Goal: Transaction & Acquisition: Purchase product/service

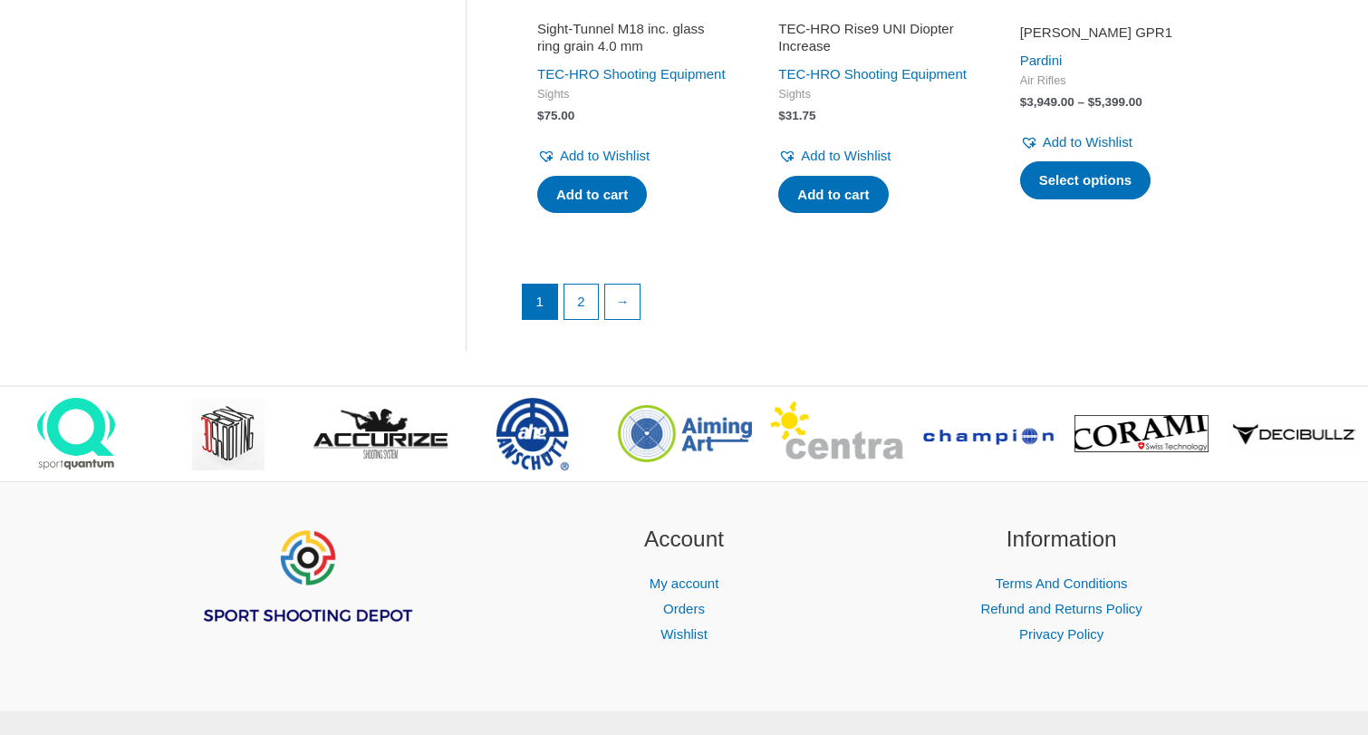
scroll to position [2709, 0]
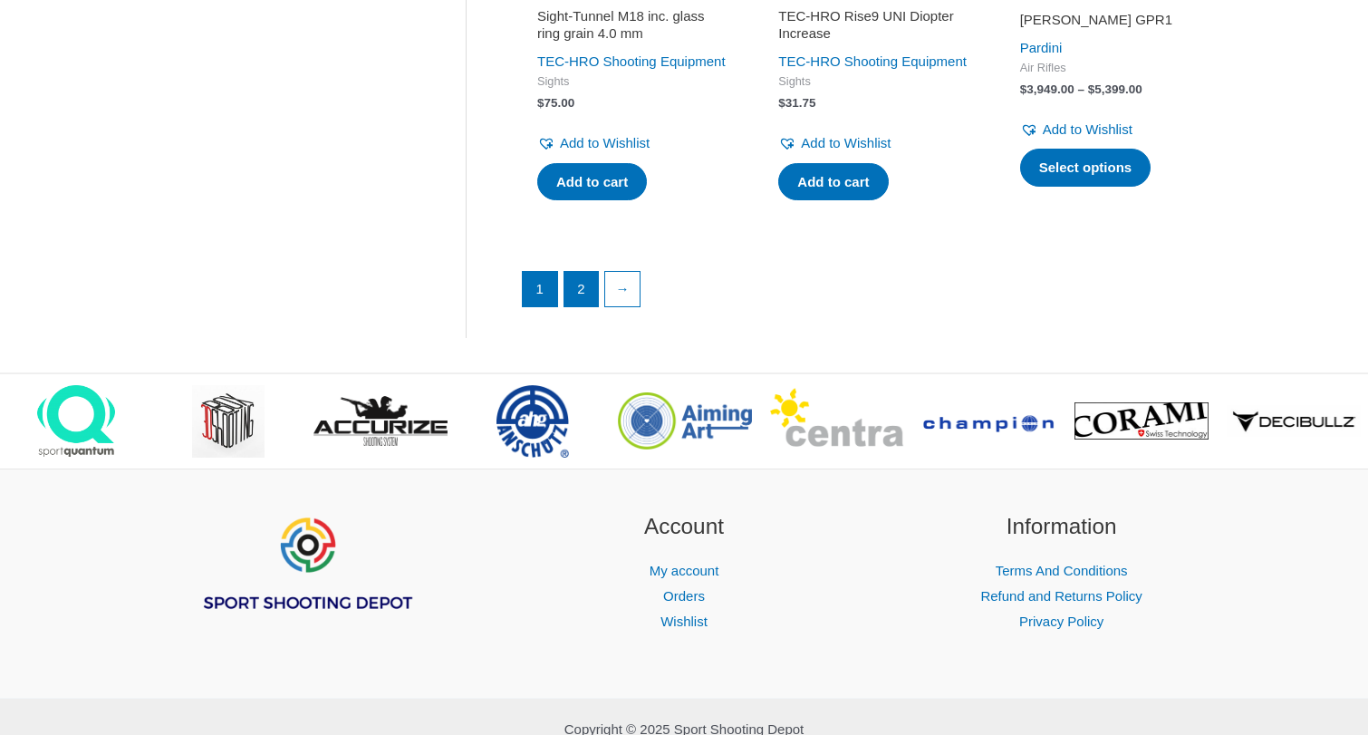
click at [587, 306] on link "2" at bounding box center [581, 289] width 34 height 34
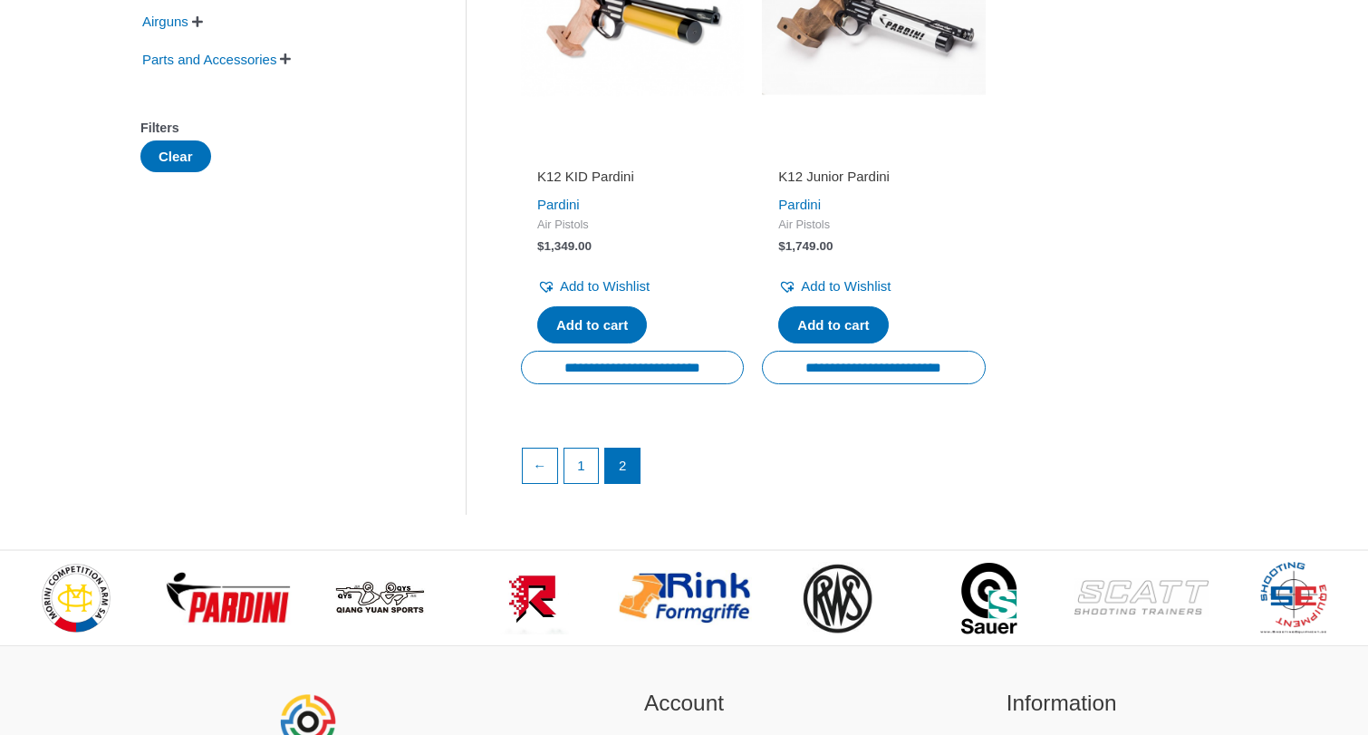
scroll to position [477, 0]
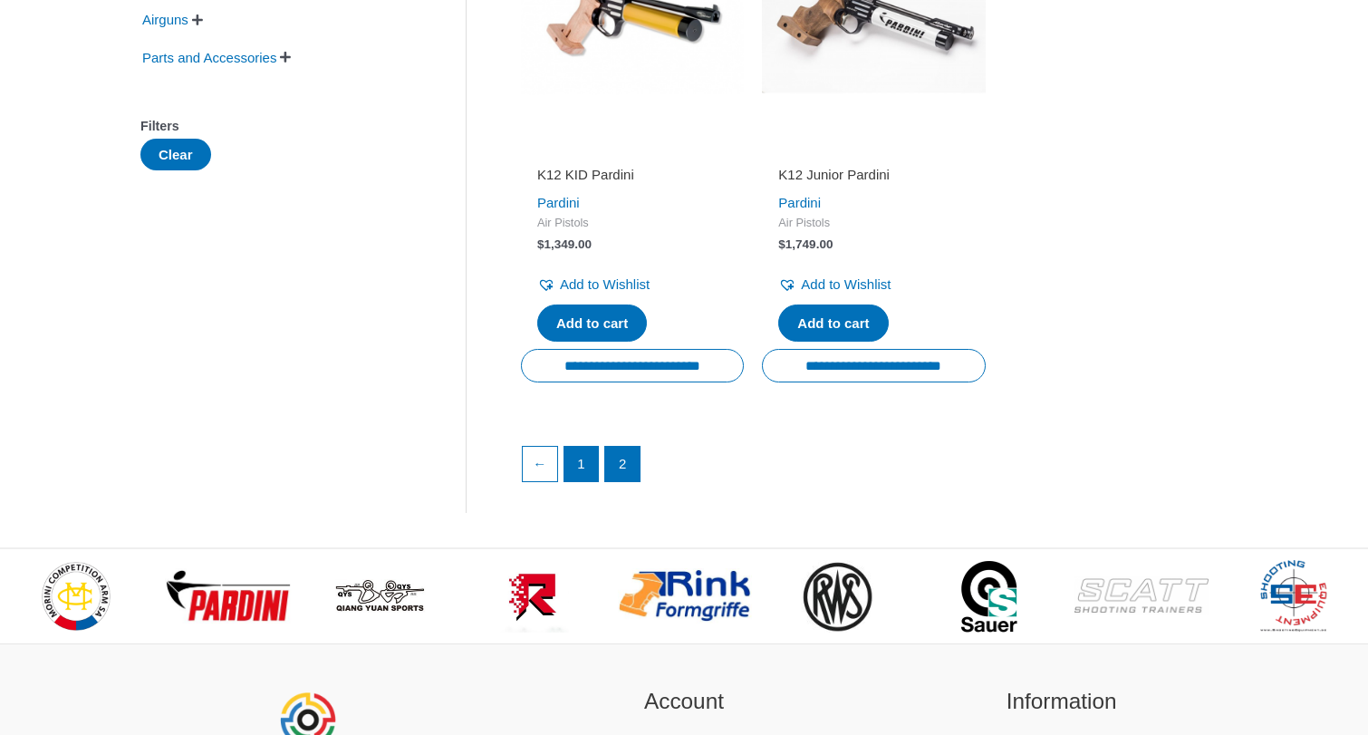
click at [586, 461] on link "1" at bounding box center [581, 464] width 34 height 34
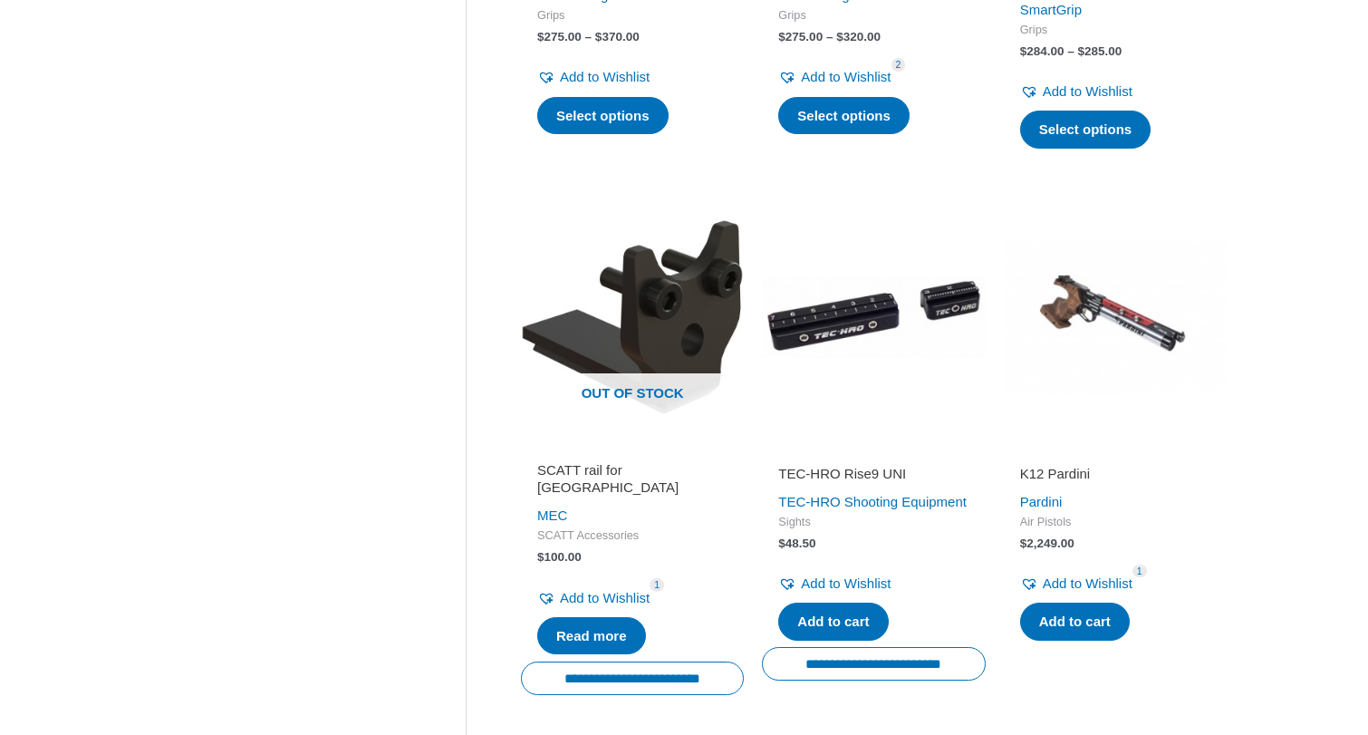
scroll to position [705, 0]
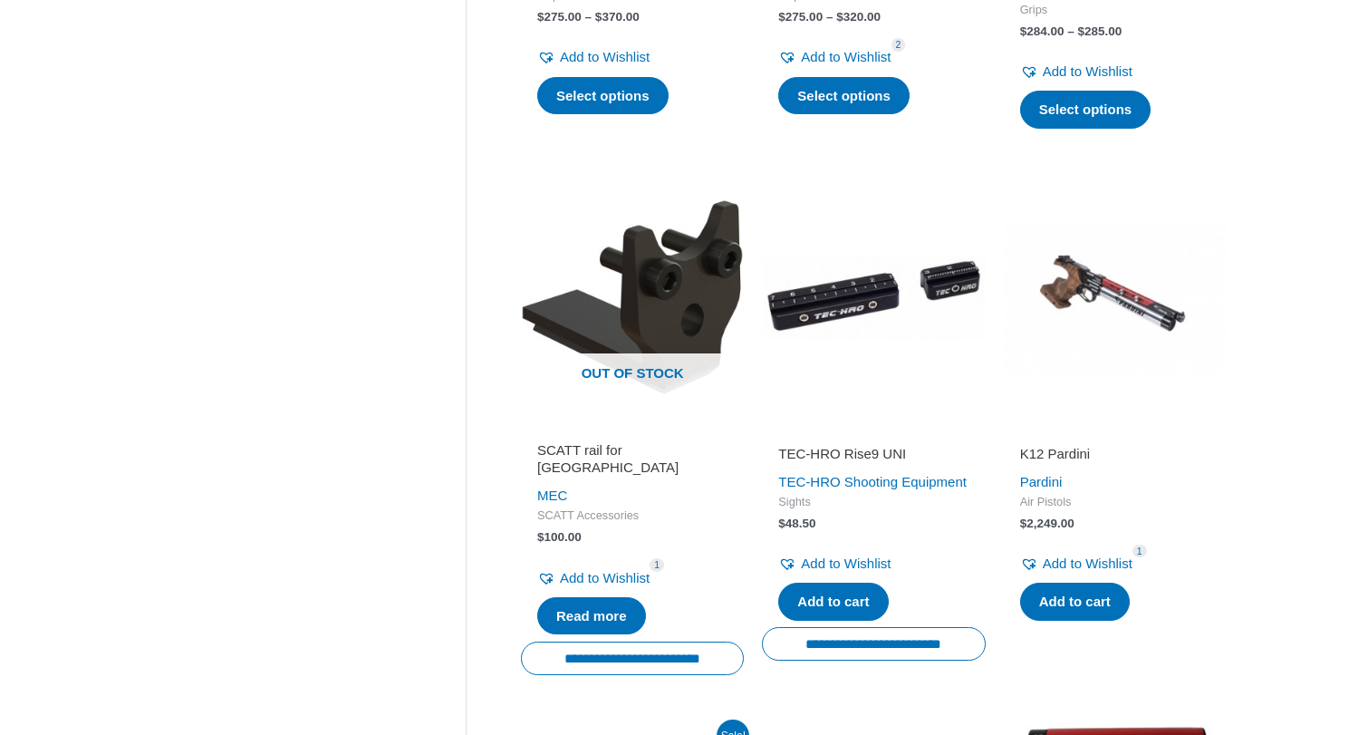
click at [1055, 448] on h2 "K12 Pardini" at bounding box center [1115, 454] width 190 height 18
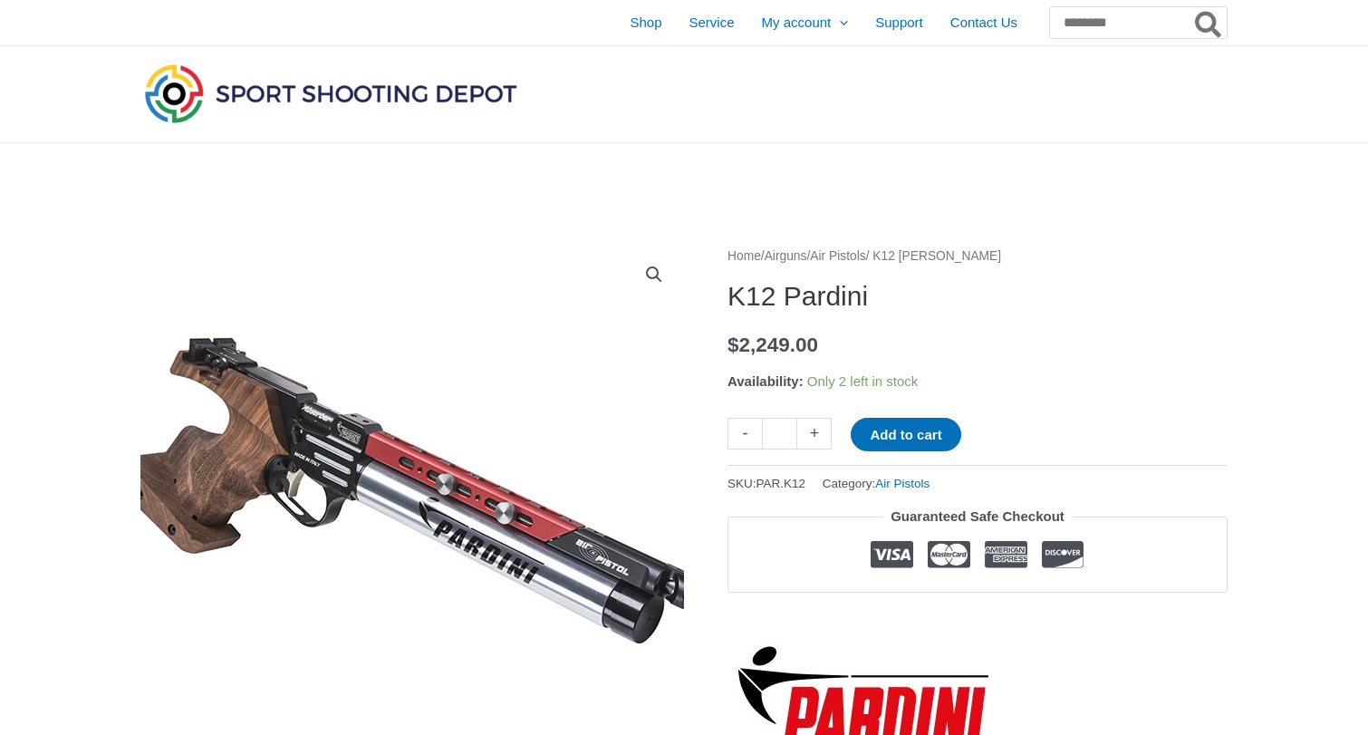
click at [409, 588] on img at bounding box center [418, 507] width 901 height 619
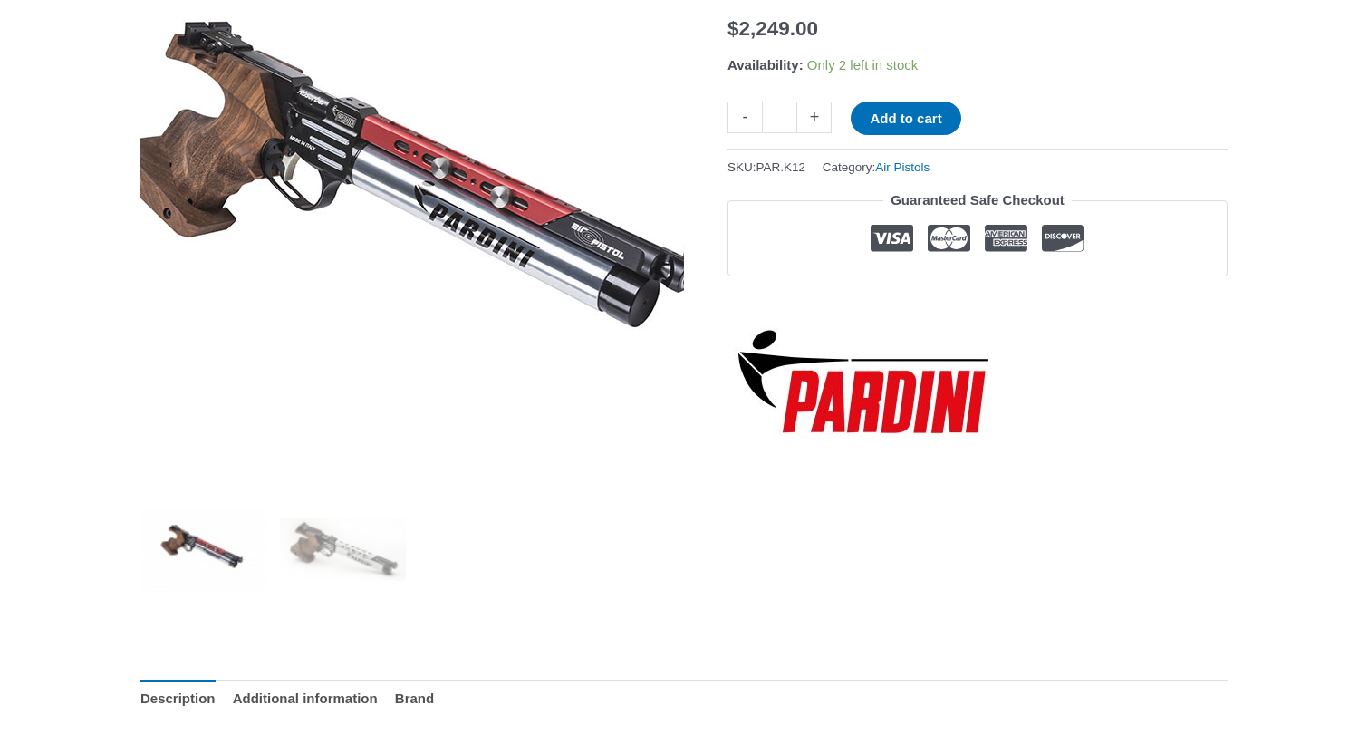
scroll to position [319, 0]
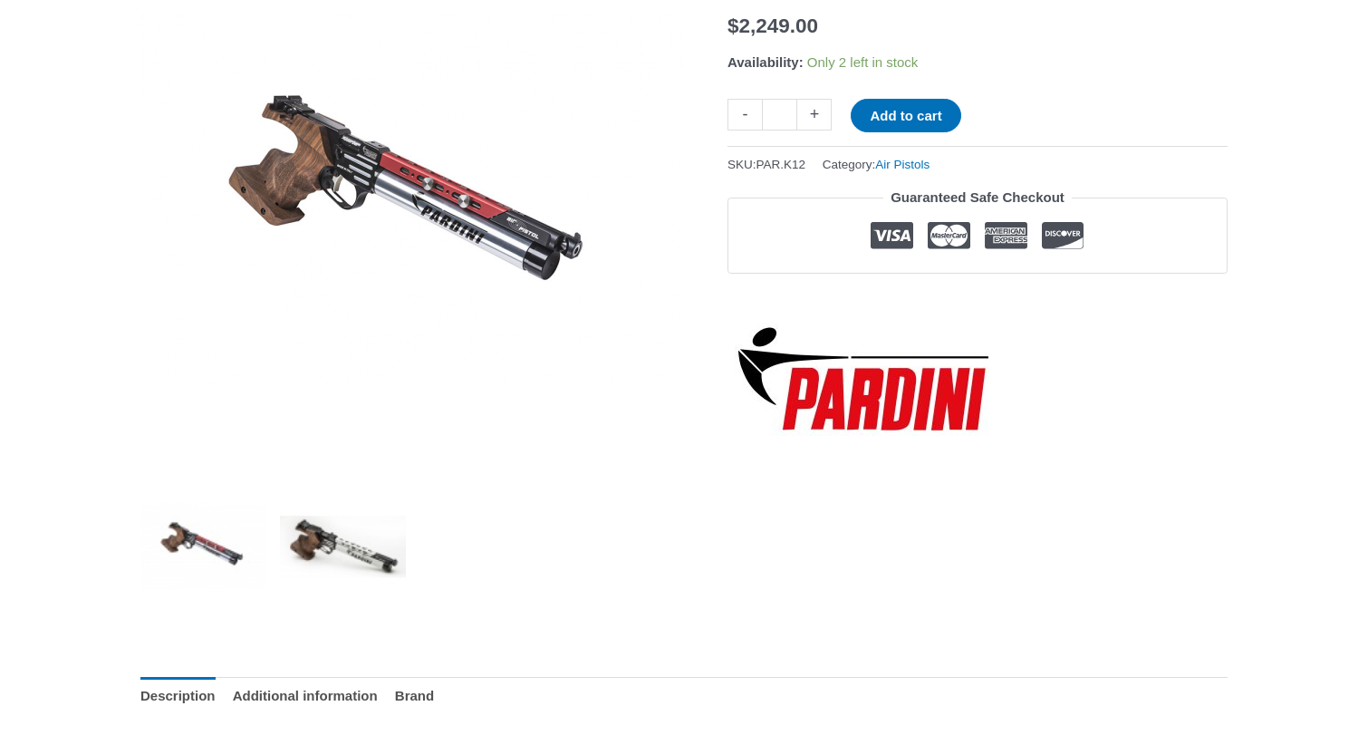
click at [344, 545] on img at bounding box center [343, 546] width 126 height 126
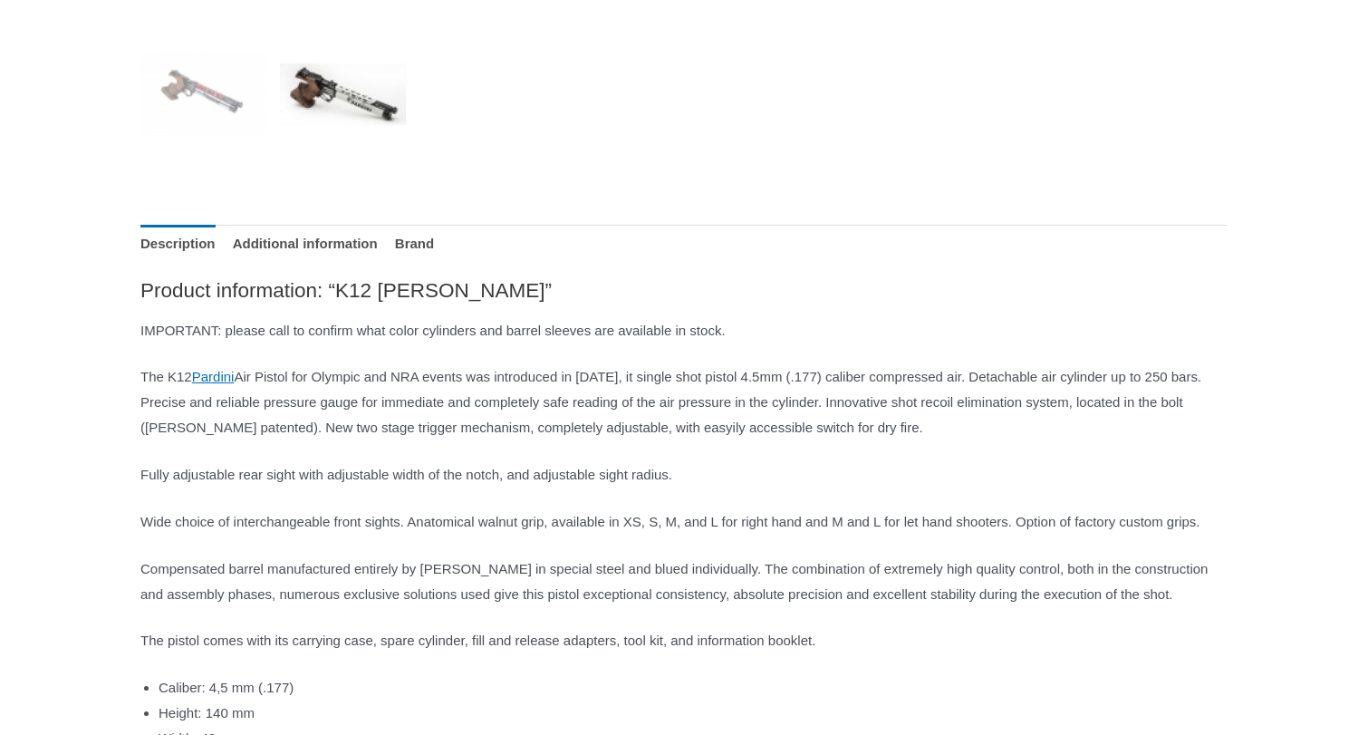
scroll to position [772, 0]
click at [294, 534] on p "Wide choice of interchangeable front sights. Anatomical walnut grip, available …" at bounding box center [683, 520] width 1087 height 25
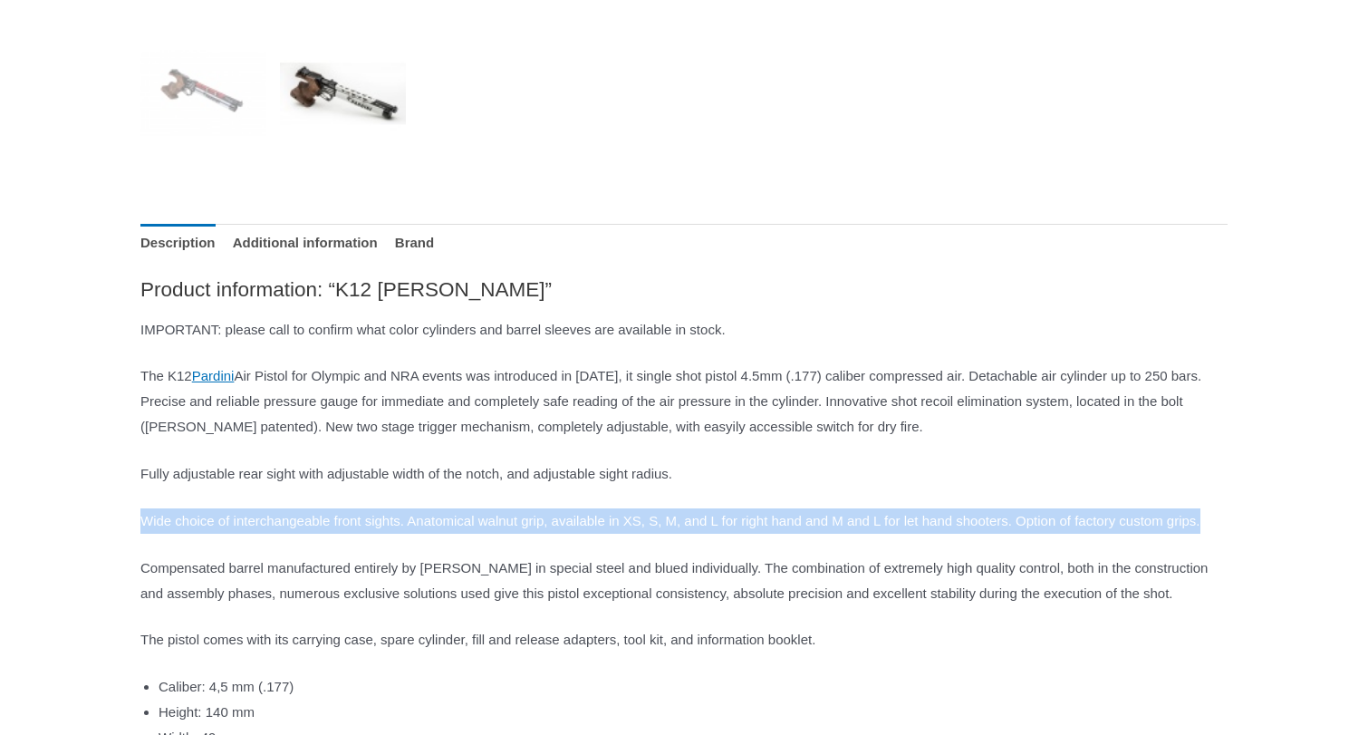
drag, startPoint x: 290, startPoint y: 564, endPoint x: 139, endPoint y: 540, distance: 153.3
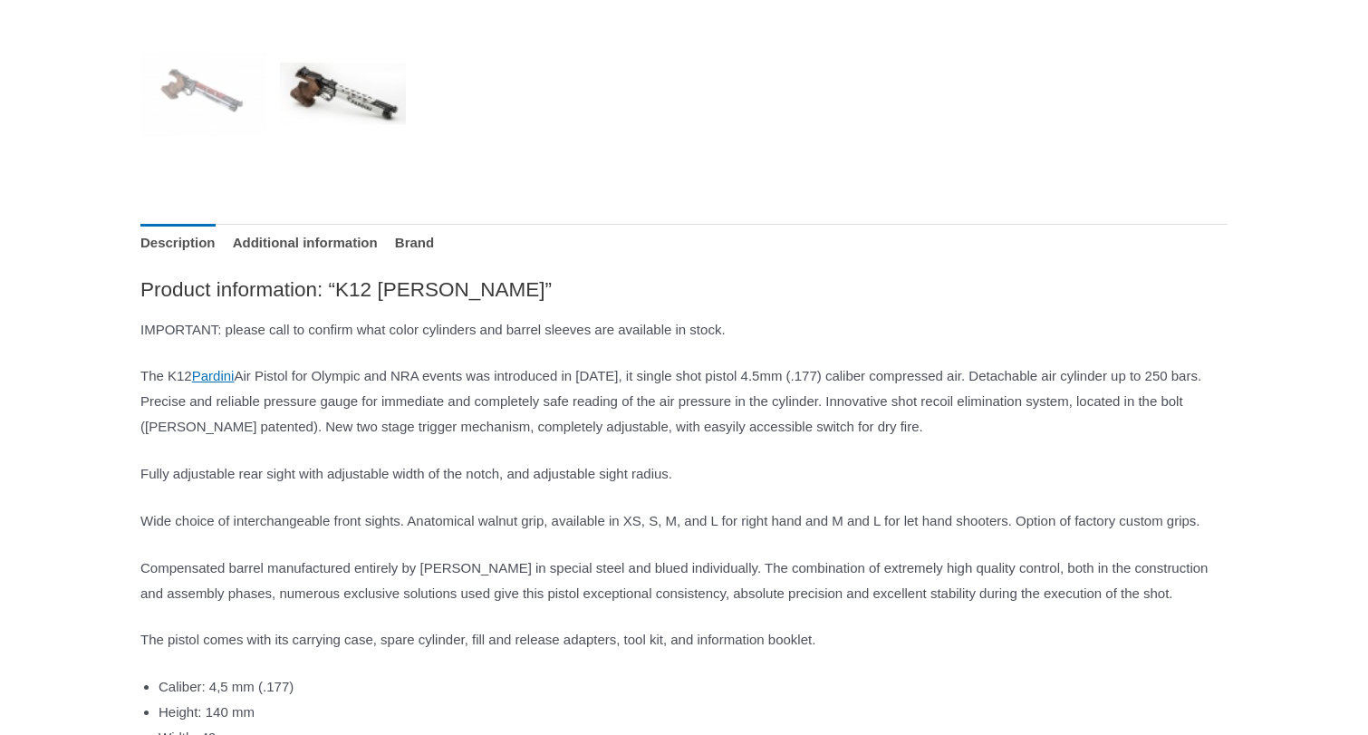
click at [301, 534] on p "Wide choice of interchangeable front sights. Anatomical walnut grip, available …" at bounding box center [683, 520] width 1087 height 25
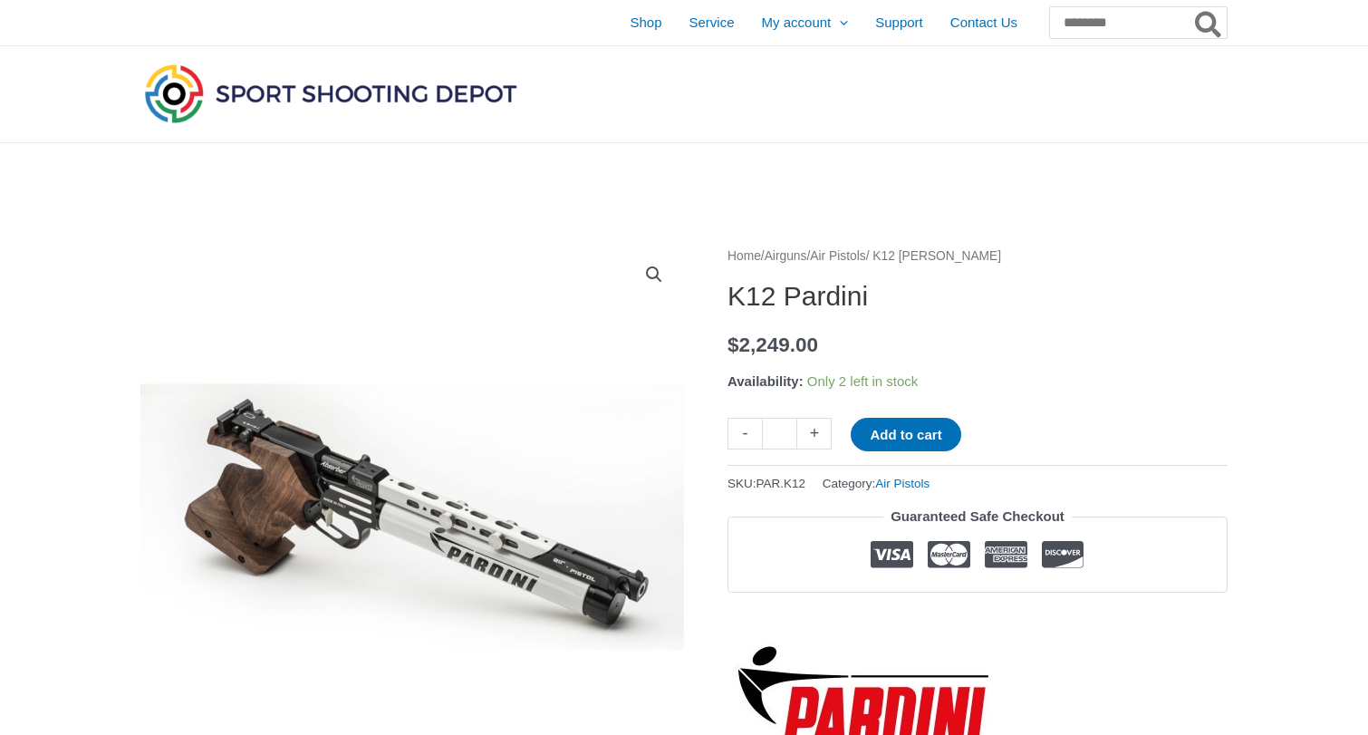
scroll to position [0, 0]
